Goal: Understand process/instructions

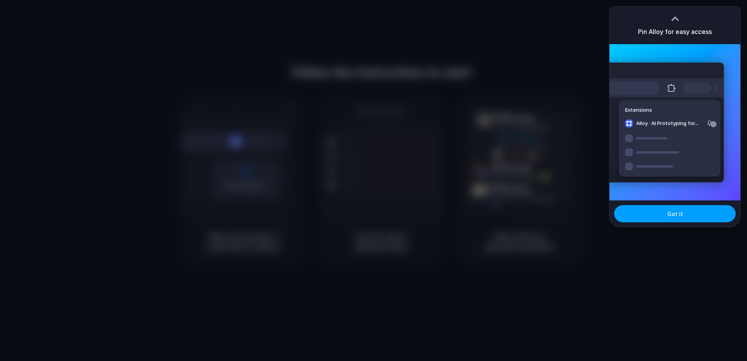
click at [670, 212] on span "Got it" at bounding box center [675, 214] width 16 height 8
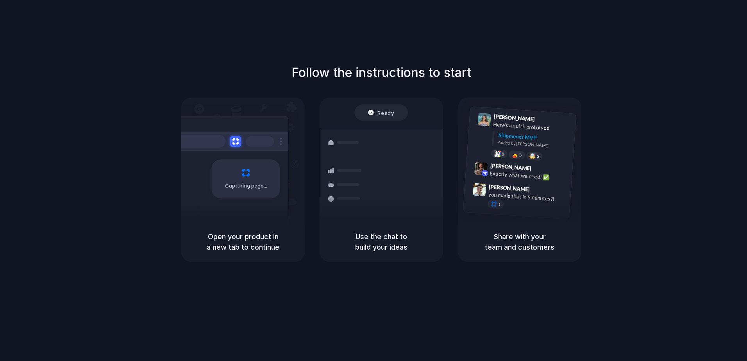
drag, startPoint x: 691, startPoint y: 3, endPoint x: 608, endPoint y: 186, distance: 201.3
click at [639, 185] on div "Follow the instructions to start Capturing page Open your product in a new tab …" at bounding box center [381, 162] width 747 height 198
drag, startPoint x: 674, startPoint y: 95, endPoint x: 668, endPoint y: 80, distance: 15.9
click at [674, 95] on div "Follow the instructions to start Capturing page Open your product in a new tab …" at bounding box center [381, 162] width 747 height 198
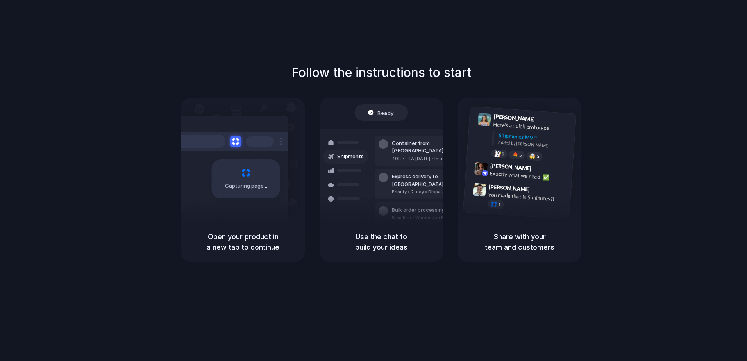
click at [239, 211] on div "Capturing page" at bounding box center [229, 176] width 118 height 120
click at [322, 129] on div "Shipments" at bounding box center [339, 183] width 57 height 109
drag, startPoint x: 394, startPoint y: 119, endPoint x: 360, endPoint y: 113, distance: 35.0
click at [394, 119] on div "Ready" at bounding box center [382, 112] width 54 height 16
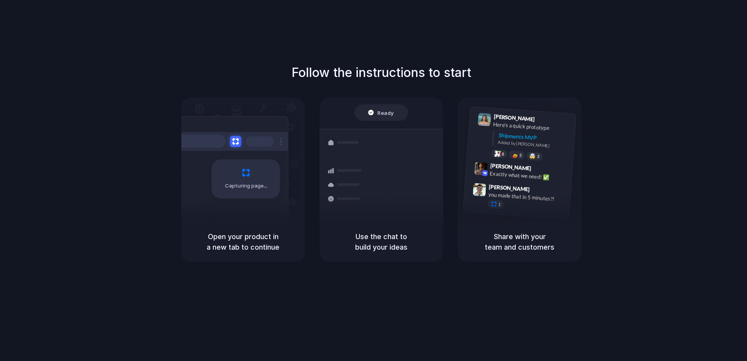
click at [275, 113] on div "Capturing page" at bounding box center [242, 160] width 123 height 124
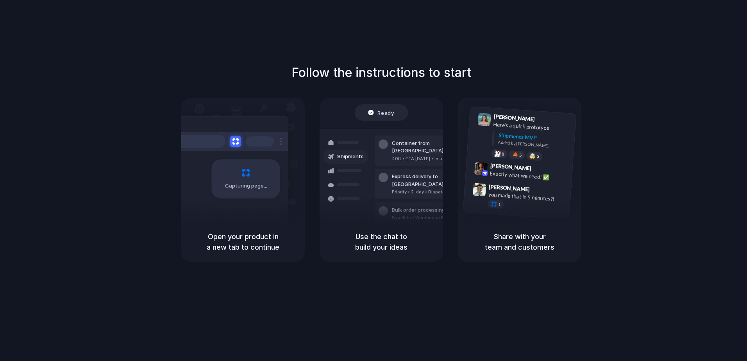
click at [239, 148] on div at bounding box center [229, 141] width 117 height 19
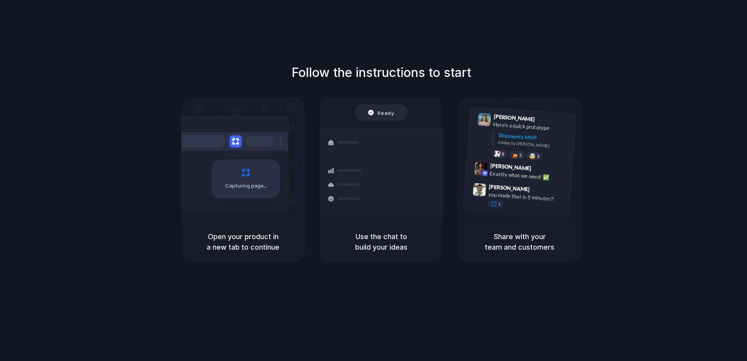
click at [236, 143] on button at bounding box center [235, 141] width 11 height 11
